Goal: Transaction & Acquisition: Purchase product/service

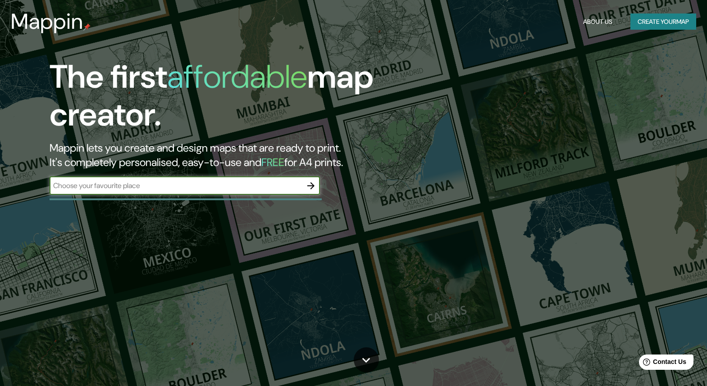
click at [173, 183] on input "text" at bounding box center [176, 186] width 252 height 10
type input "[GEOGRAPHIC_DATA]"
click at [309, 186] on icon "button" at bounding box center [310, 186] width 11 height 11
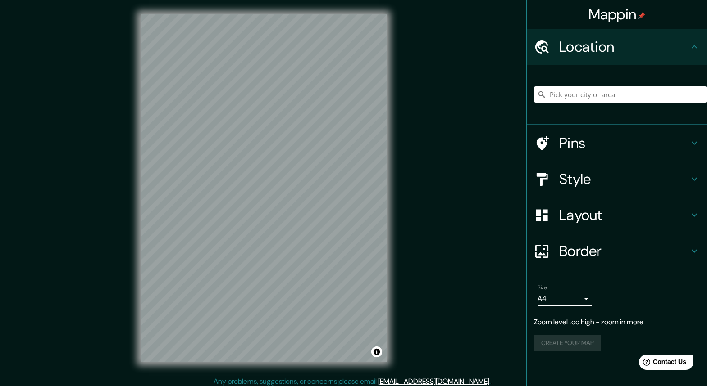
click at [584, 298] on body "Mappin Location Pins Style Layout Border Choose a border. Hint : you can make l…" at bounding box center [353, 193] width 707 height 386
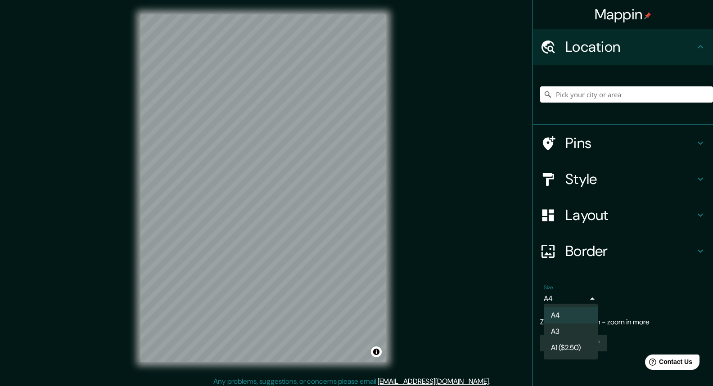
click at [578, 313] on li "A4" at bounding box center [571, 316] width 54 height 16
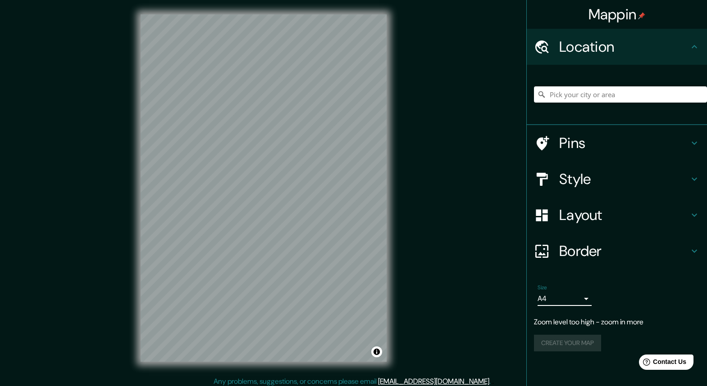
click at [590, 215] on h4 "Layout" at bounding box center [624, 215] width 130 height 18
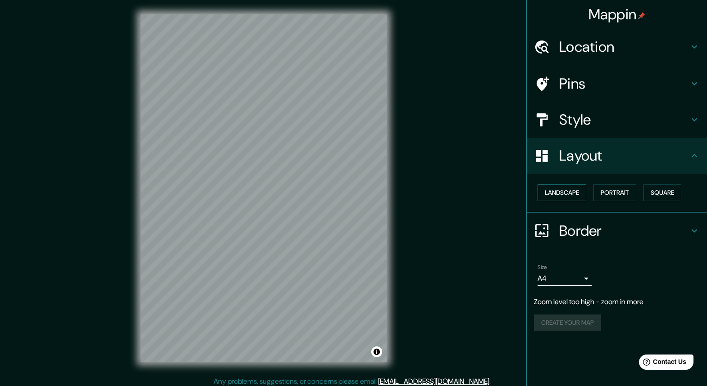
click at [563, 186] on button "Landscape" at bounding box center [561, 193] width 49 height 17
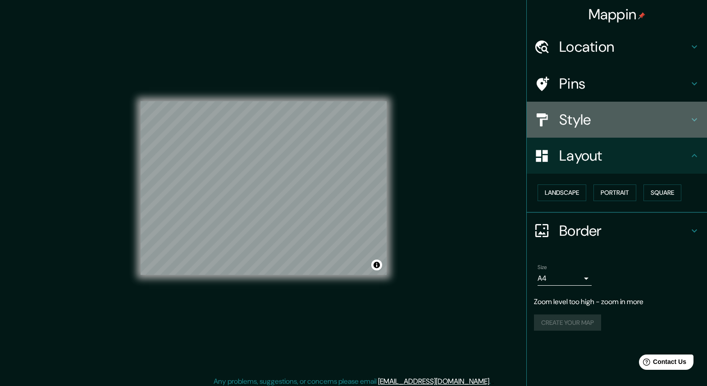
click at [604, 121] on h4 "Style" at bounding box center [624, 120] width 130 height 18
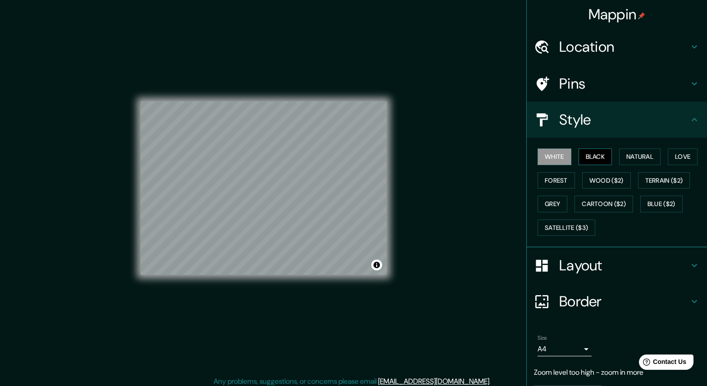
drag, startPoint x: 588, startPoint y: 157, endPoint x: 577, endPoint y: 158, distance: 10.4
click at [588, 157] on button "Black" at bounding box center [595, 157] width 34 height 17
click at [545, 157] on button "White" at bounding box center [554, 157] width 34 height 17
click at [587, 158] on button "Black" at bounding box center [595, 157] width 34 height 17
click at [548, 180] on button "Forest" at bounding box center [555, 181] width 37 height 17
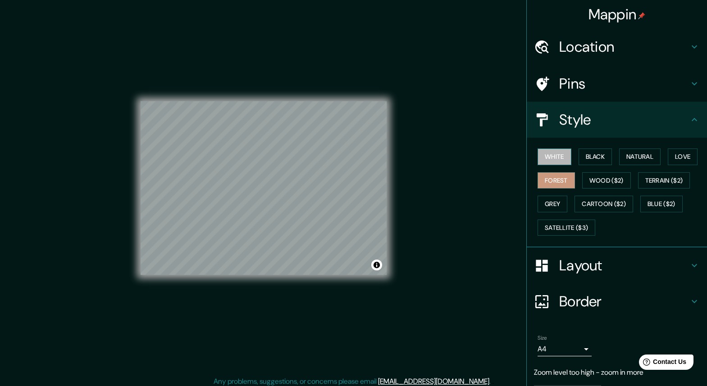
click at [545, 154] on button "White" at bounding box center [554, 157] width 34 height 17
click at [562, 87] on h4 "Pins" at bounding box center [624, 84] width 130 height 18
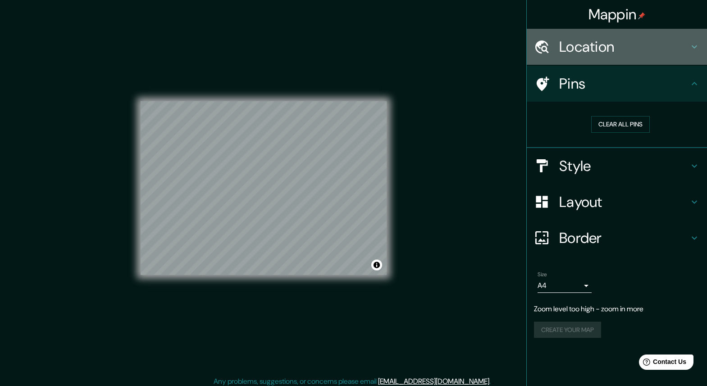
click at [577, 52] on h4 "Location" at bounding box center [624, 47] width 130 height 18
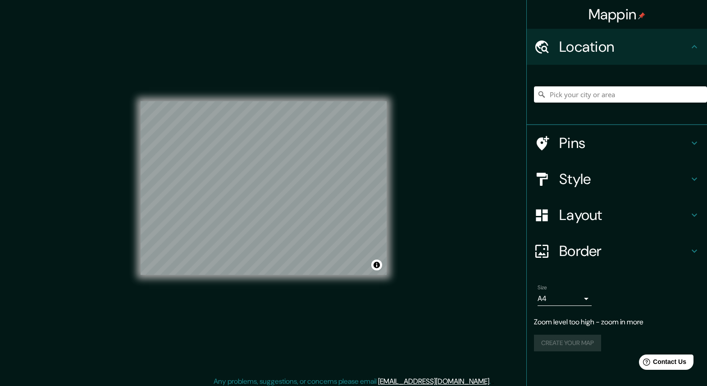
click at [587, 215] on h4 "Layout" at bounding box center [624, 215] width 130 height 18
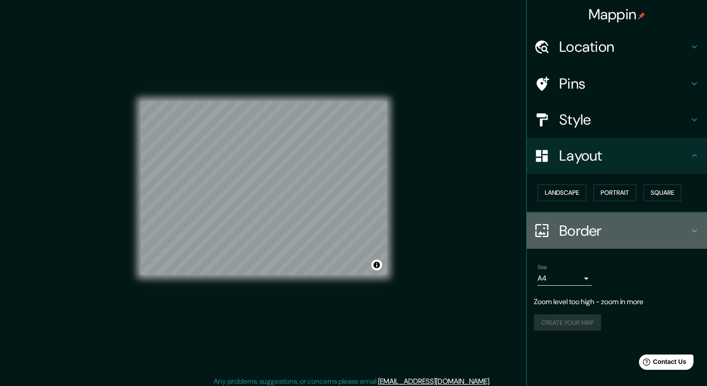
click at [580, 225] on h4 "Border" at bounding box center [624, 231] width 130 height 18
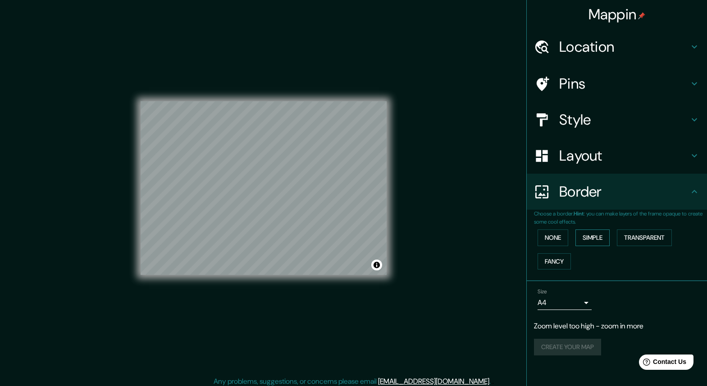
click at [609, 242] on button "Simple" at bounding box center [592, 238] width 34 height 17
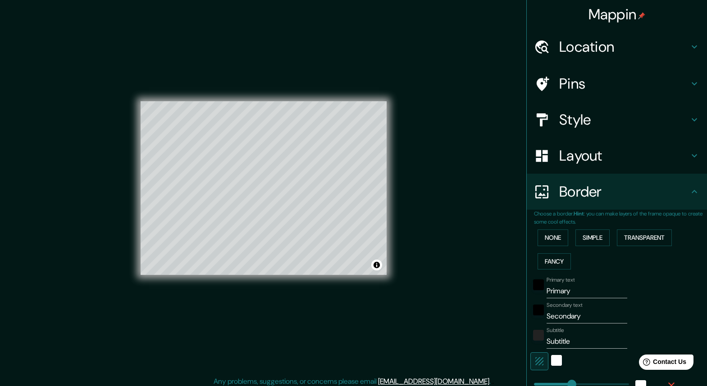
click at [606, 239] on div "None Simple Transparent Fancy" at bounding box center [620, 249] width 173 height 47
click at [537, 235] on button "None" at bounding box center [552, 238] width 31 height 17
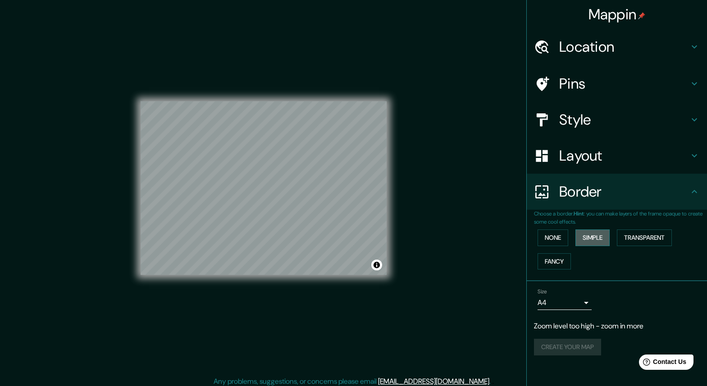
click at [587, 235] on button "Simple" at bounding box center [592, 238] width 34 height 17
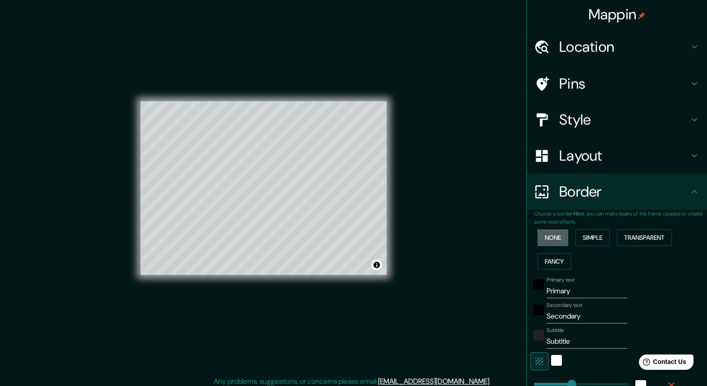
click at [552, 236] on button "None" at bounding box center [552, 238] width 31 height 17
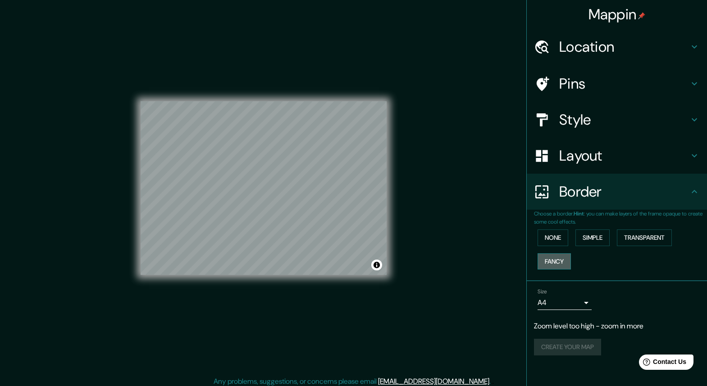
click at [549, 257] on button "Fancy" at bounding box center [553, 262] width 33 height 17
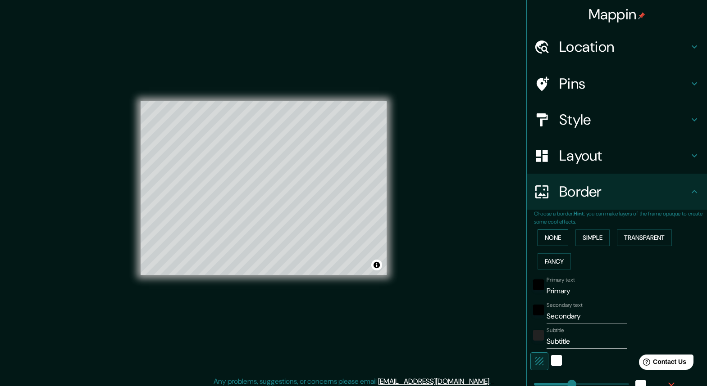
click at [546, 233] on button "None" at bounding box center [552, 238] width 31 height 17
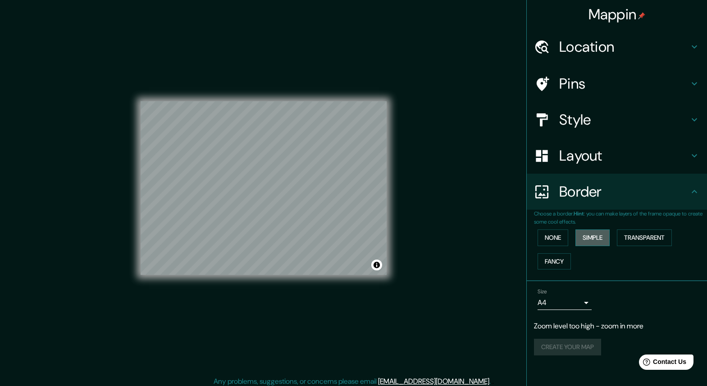
click at [581, 233] on button "Simple" at bounding box center [592, 238] width 34 height 17
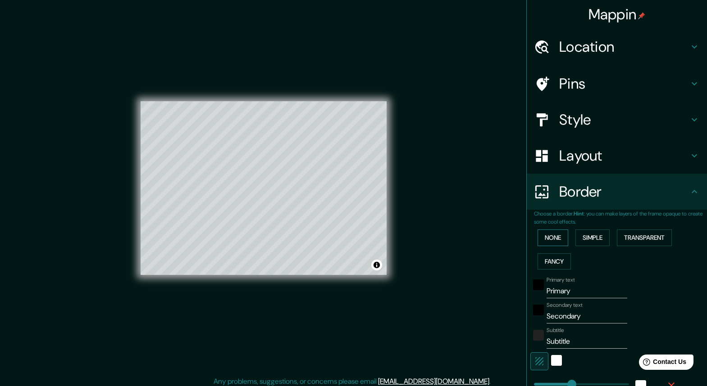
click at [544, 232] on button "None" at bounding box center [552, 238] width 31 height 17
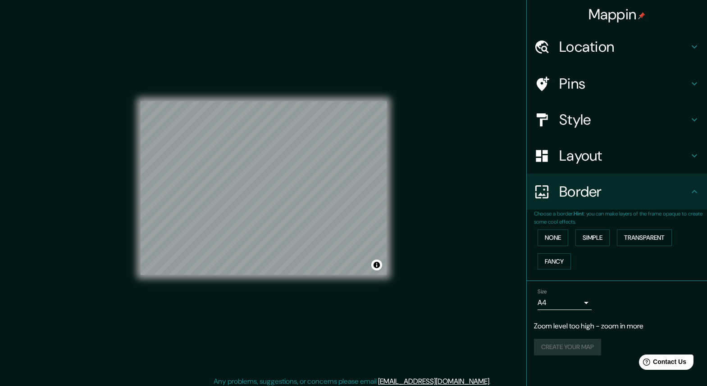
scroll to position [5, 0]
